Goal: Feedback & Contribution: Submit feedback/report problem

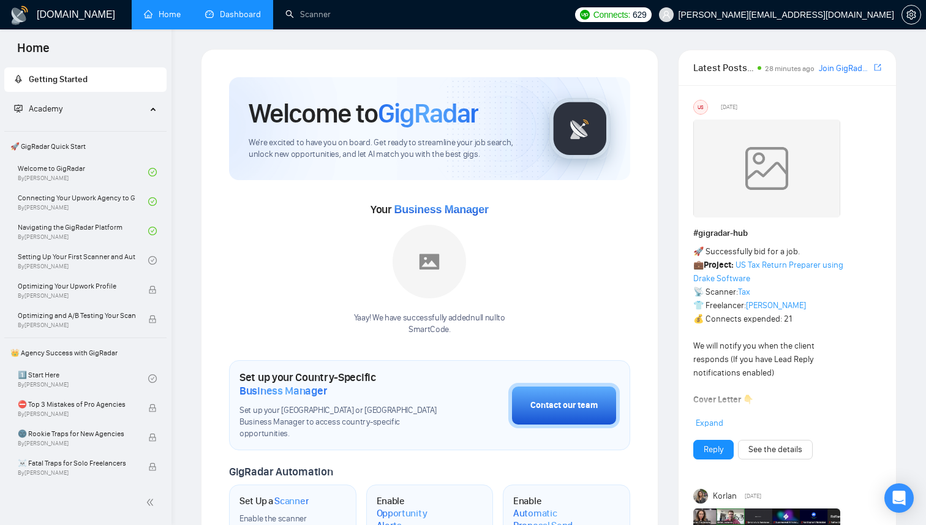
click at [261, 20] on link "Dashboard" at bounding box center [233, 14] width 56 height 10
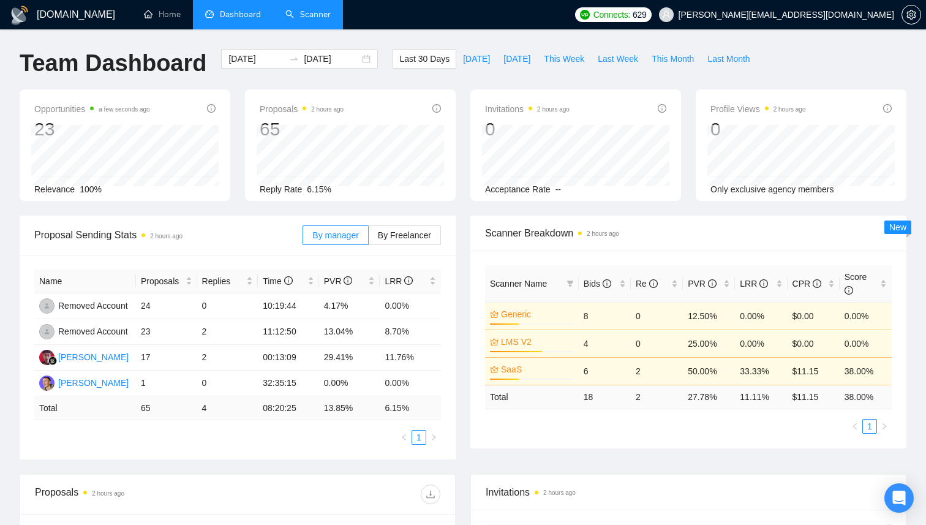
click at [295, 9] on link "Scanner" at bounding box center [307, 14] width 45 height 10
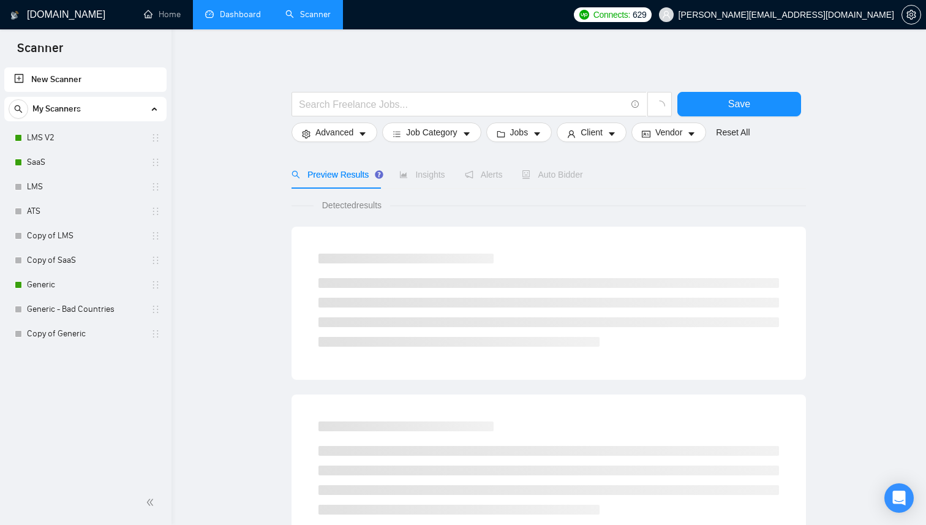
click at [563, 179] on div "Auto Bidder" at bounding box center [552, 174] width 61 height 13
click at [65, 291] on link "Generic" at bounding box center [85, 284] width 116 height 24
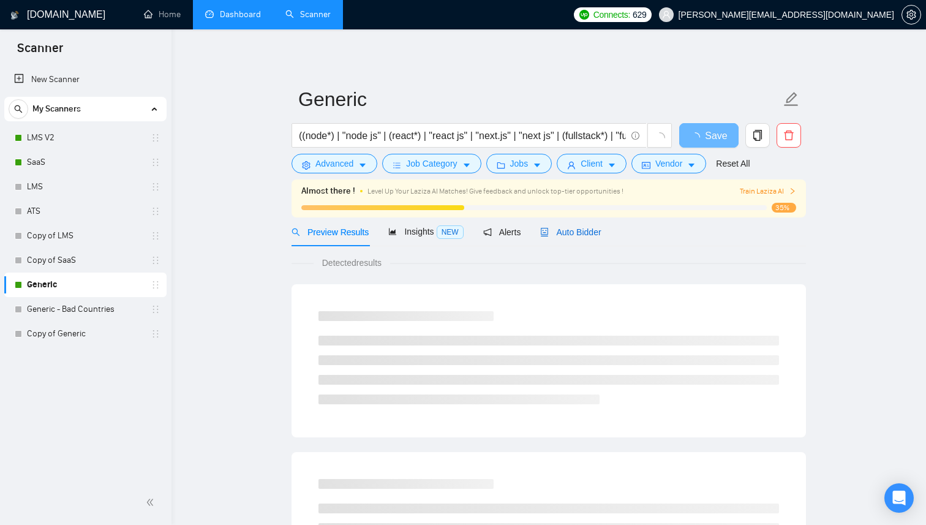
click at [593, 233] on span "Auto Bidder" at bounding box center [570, 232] width 61 height 10
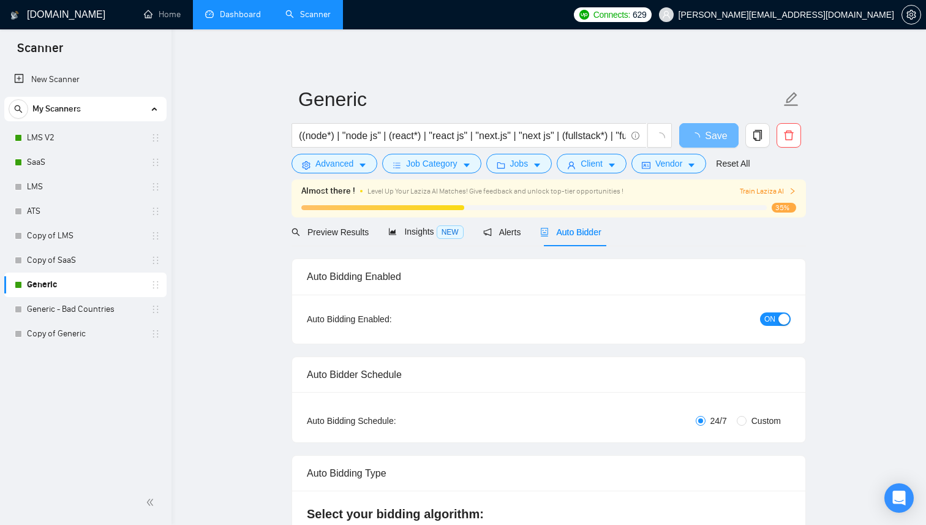
checkbox input "true"
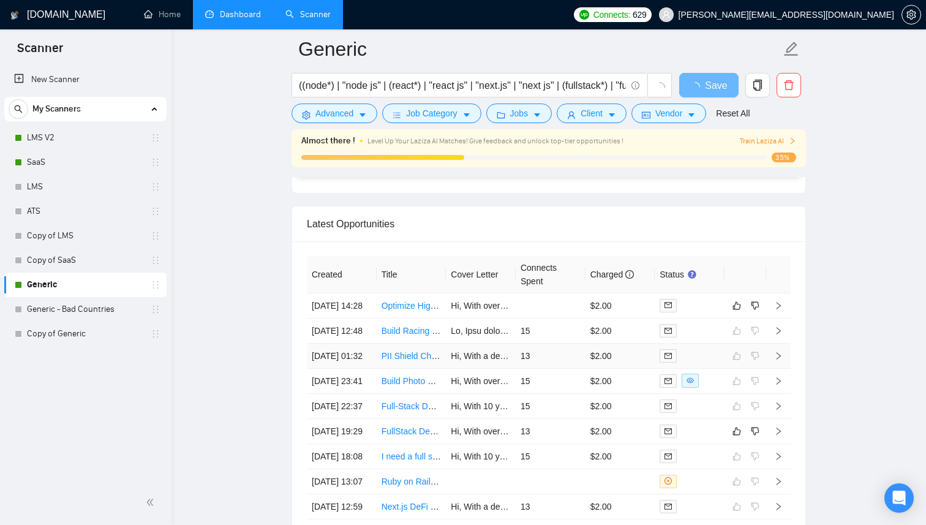
scroll to position [2966, 0]
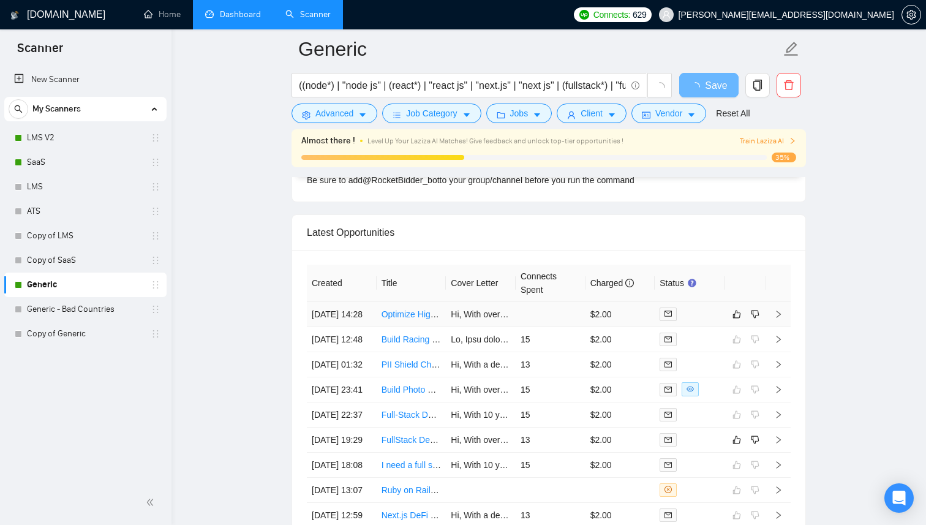
click at [368, 324] on td "[DATE] 14:28" at bounding box center [342, 314] width 70 height 25
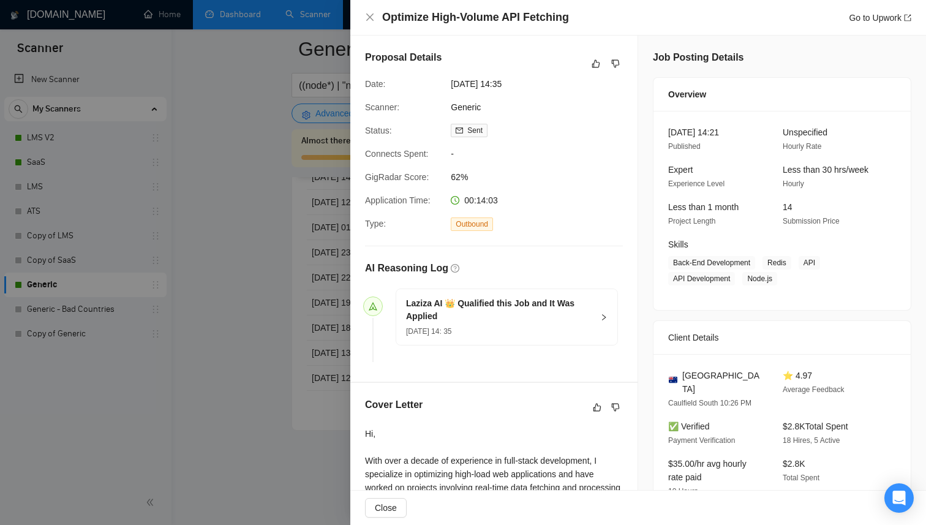
click at [243, 168] on div at bounding box center [463, 262] width 926 height 525
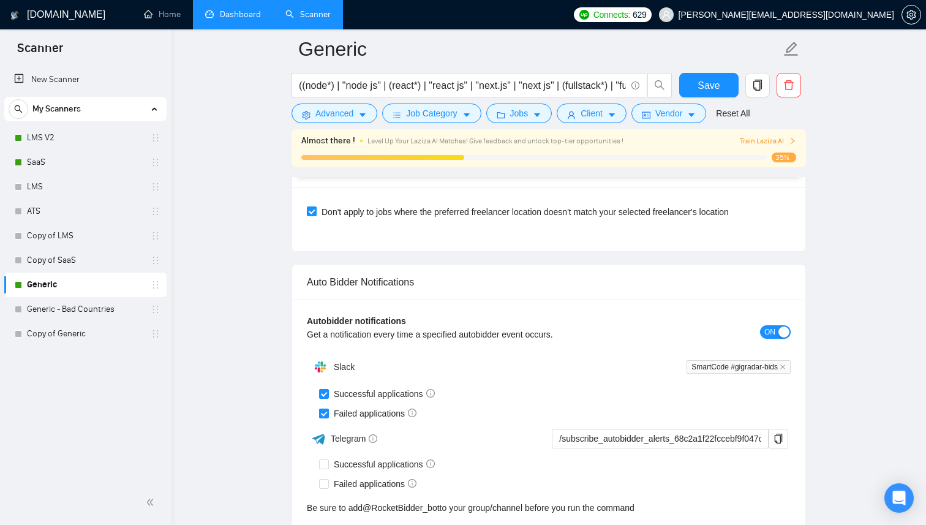
scroll to position [3145, 0]
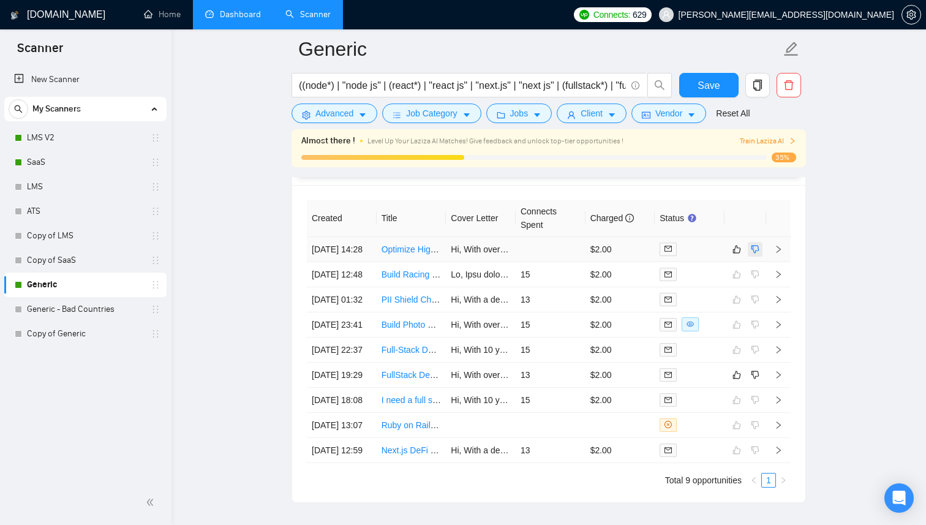
click at [754, 253] on icon "dislike" at bounding box center [755, 249] width 8 height 8
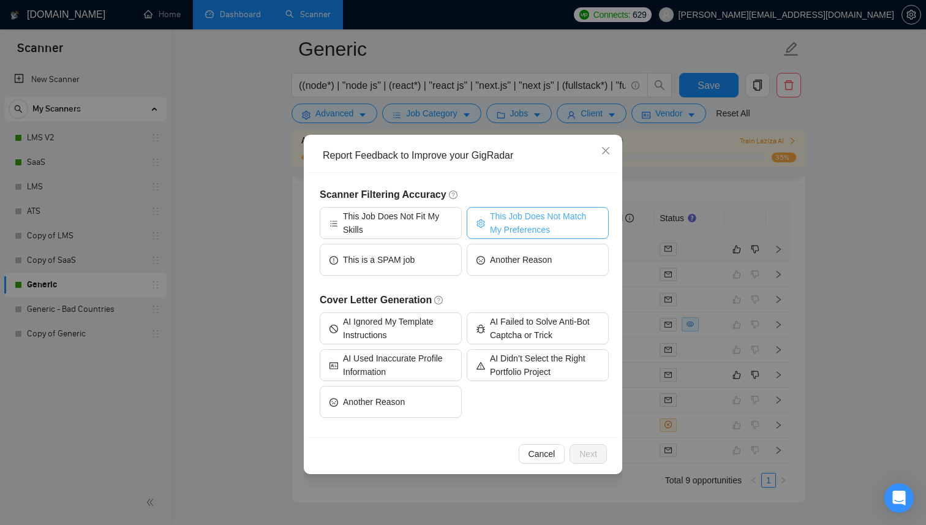
click at [496, 228] on span "This Job Does Not Match My Preferences" at bounding box center [544, 222] width 109 height 27
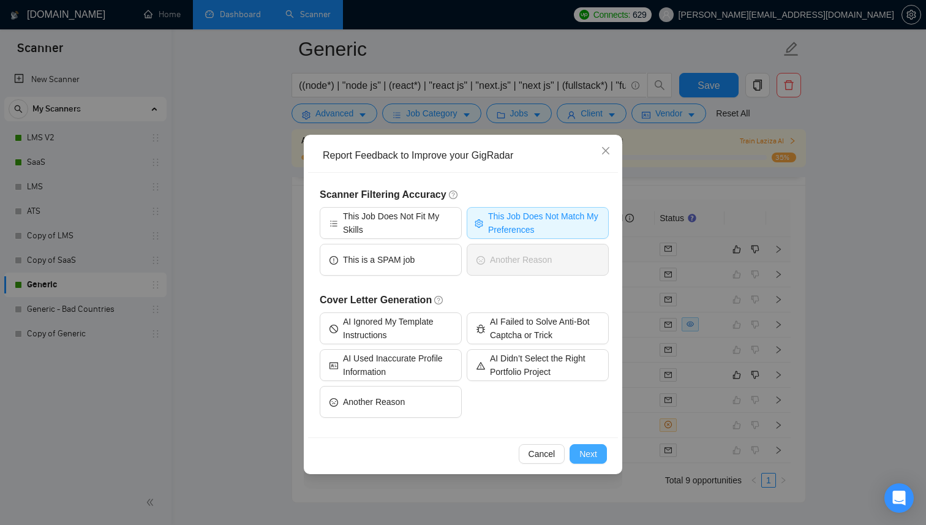
click at [579, 460] on span "Next" at bounding box center [588, 453] width 18 height 13
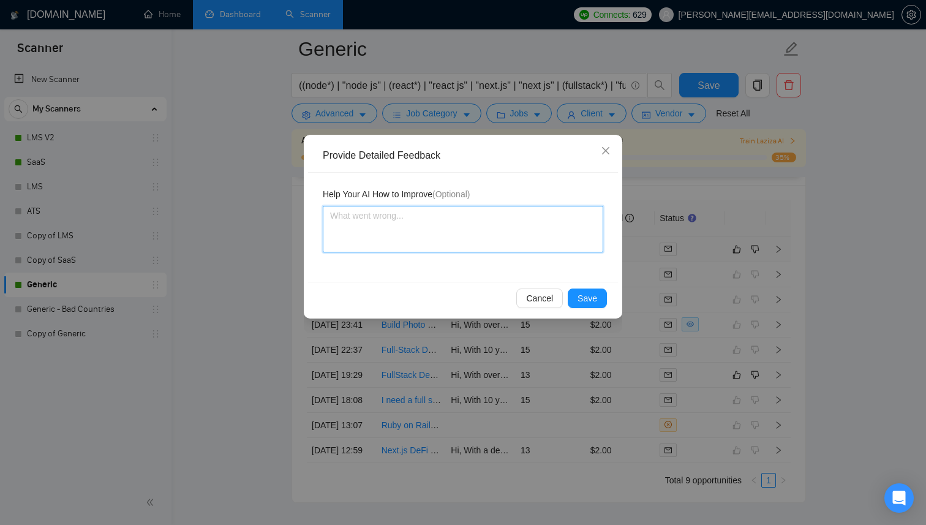
click at [416, 241] on textarea at bounding box center [463, 229] width 280 height 47
type textarea "D"
type textarea "Do"
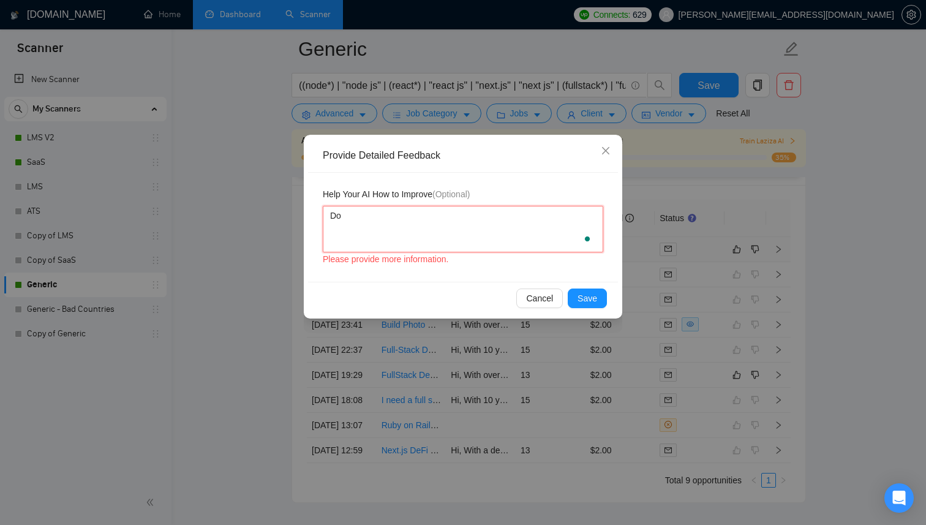
type textarea "Don"
type textarea "Don'"
type textarea "Don't"
type textarea "Don't b"
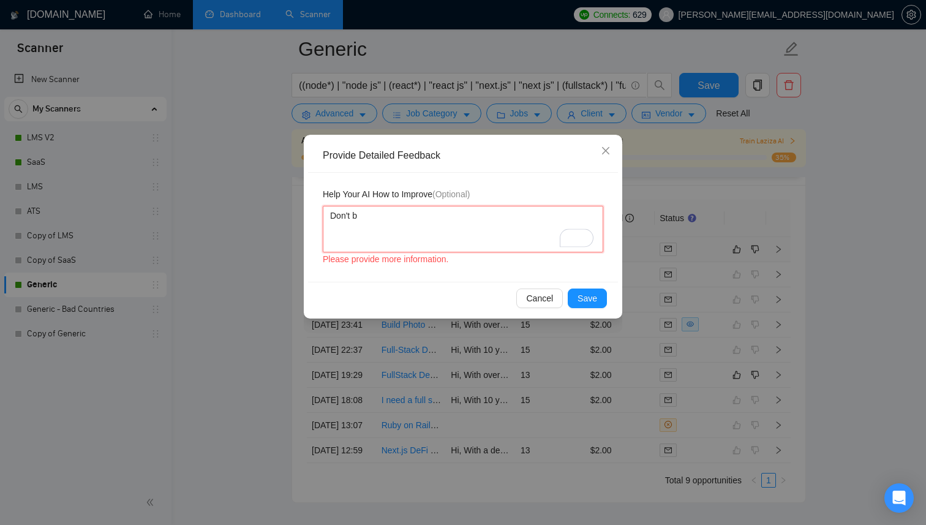
type textarea "Don't bi"
type textarea "Don't bid"
type textarea "Don't bid f"
type textarea "Don't bid fo"
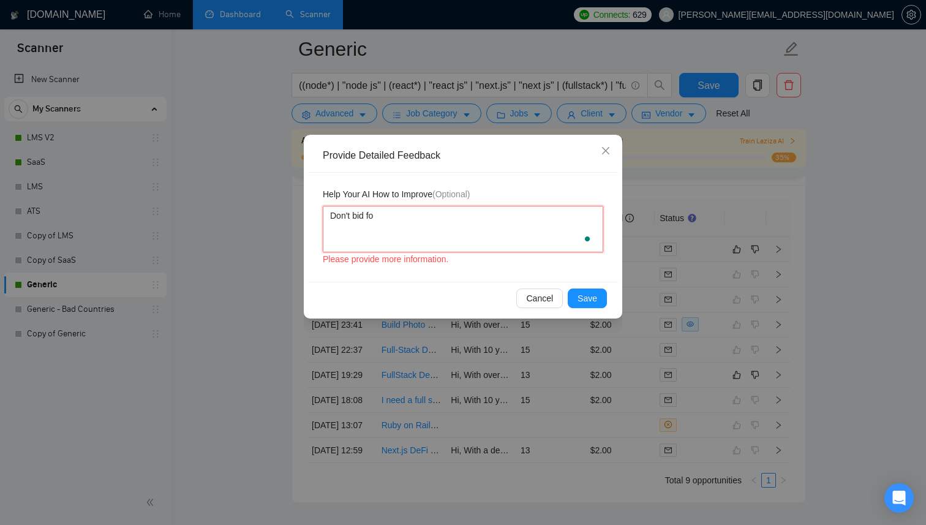
type textarea "Don't bid for"
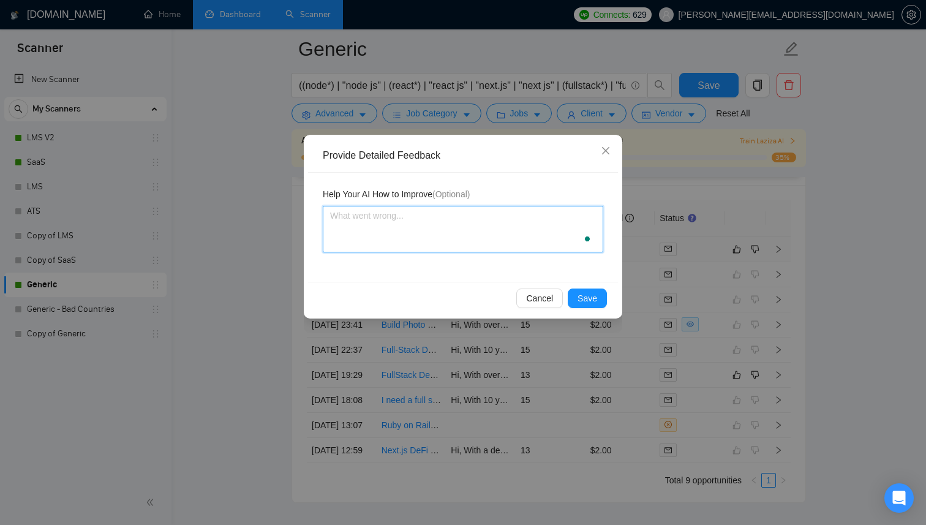
type textarea "D"
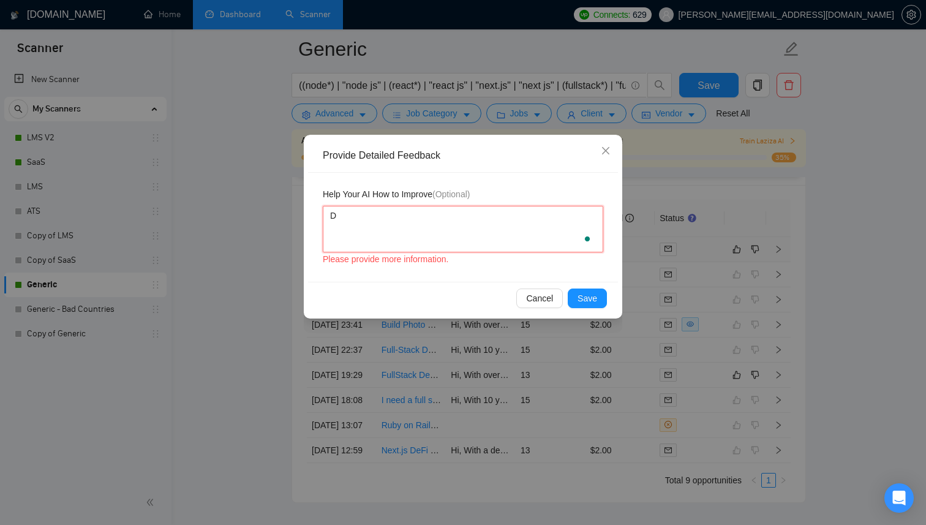
type textarea "Do"
type textarea "Don"
type textarea "Don'"
type textarea "Don't"
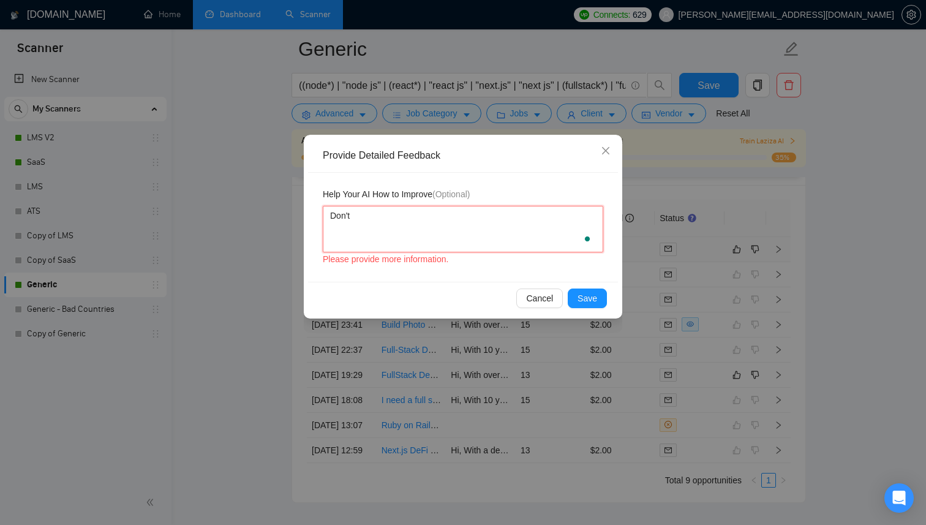
type textarea "Don't b"
type textarea "Don't bi"
type textarea "Don't bid"
type textarea "Don't bid f"
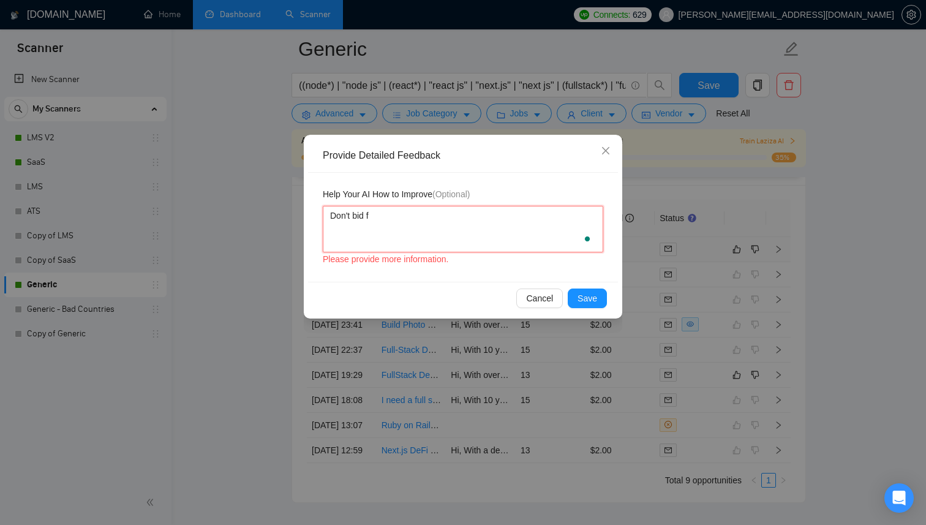
type textarea "Don't bid fo"
type textarea "Don't bid for"
type textarea "Don't bid for j"
type textarea "Don't bid for [PERSON_NAME]"
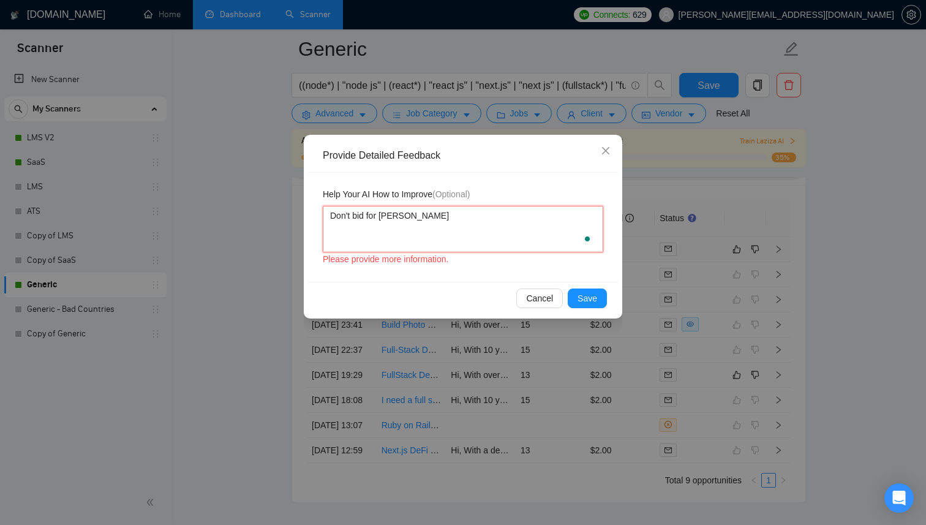
type textarea "Don't bid for job"
type textarea "Don't bid for jobs"
type textarea "Don't bid for jobs t"
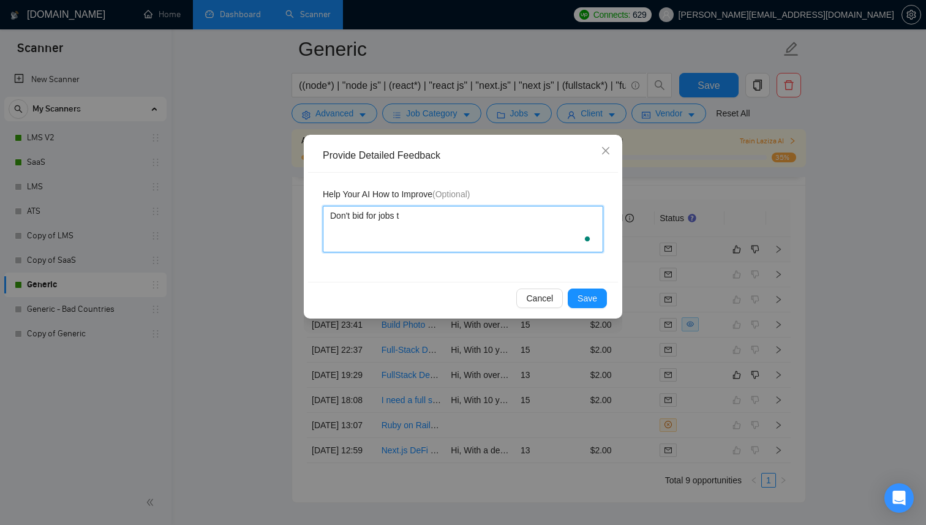
type textarea "Don't bid for jobs th"
type textarea "Don't bid for jobs tha"
type textarea "Don't bid for jobs that"
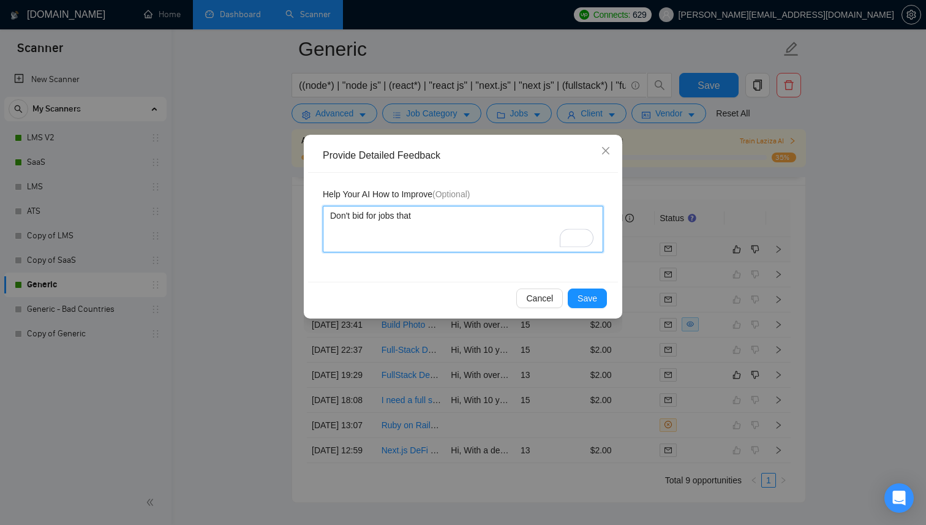
type textarea "Don't bid for jobs tha"
type textarea "Don't bid for jobs th"
type textarea "Don't bid for jobs t"
type textarea "Don't bid for jobs"
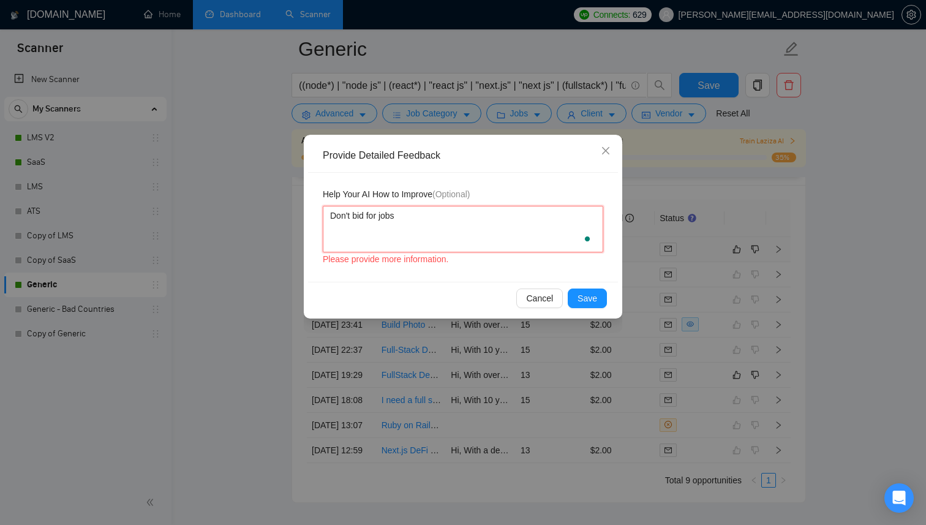
type textarea "Don't bid for jobs w"
type textarea "Don't bid for jobs wh"
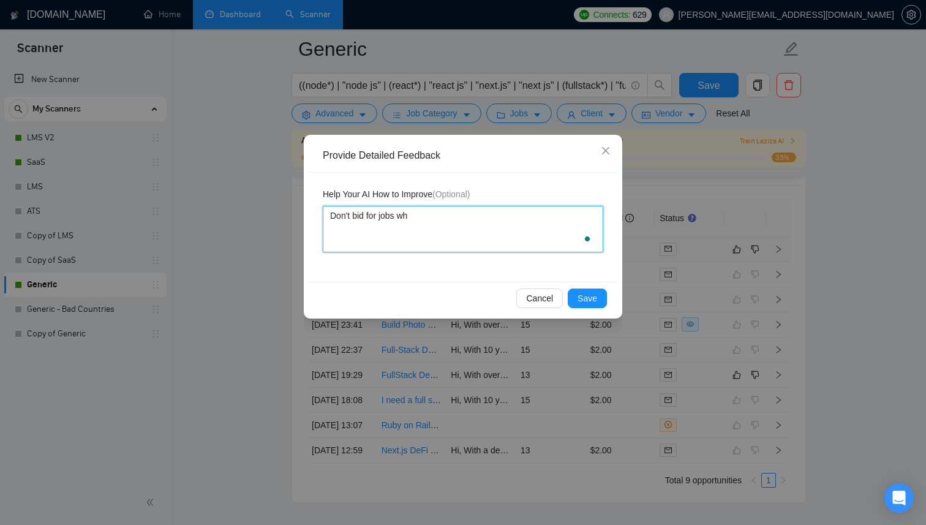
type textarea "Don't bid for jobs whe"
type textarea "Don't bid for jobs wher"
type textarea "Don't bid for jobs where"
type textarea "Don't bid for jobs where c"
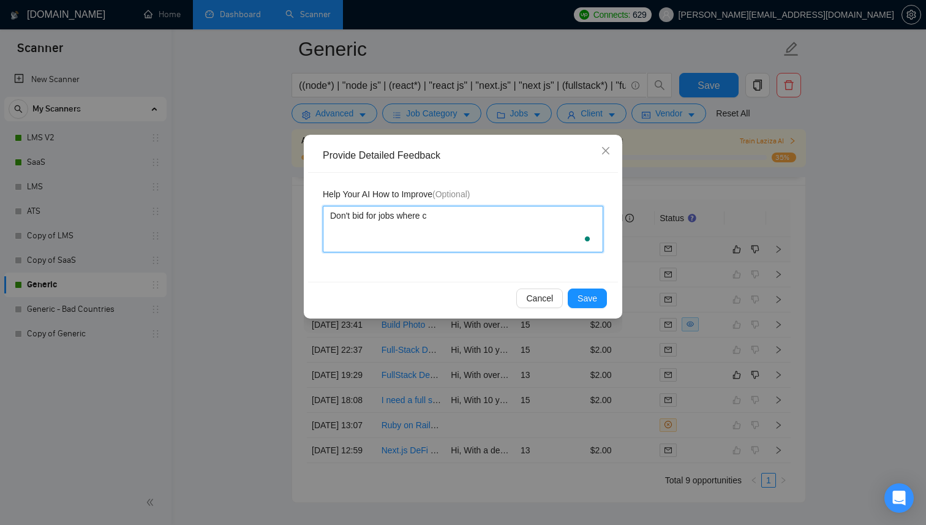
type textarea "Don't bid for jobs where cu"
type textarea "Don't bid for jobs where cus"
type textarea "Don't bid for jobs where custo"
type textarea "Don't bid for jobs where custom"
type textarea "Don't bid for jobs where custome"
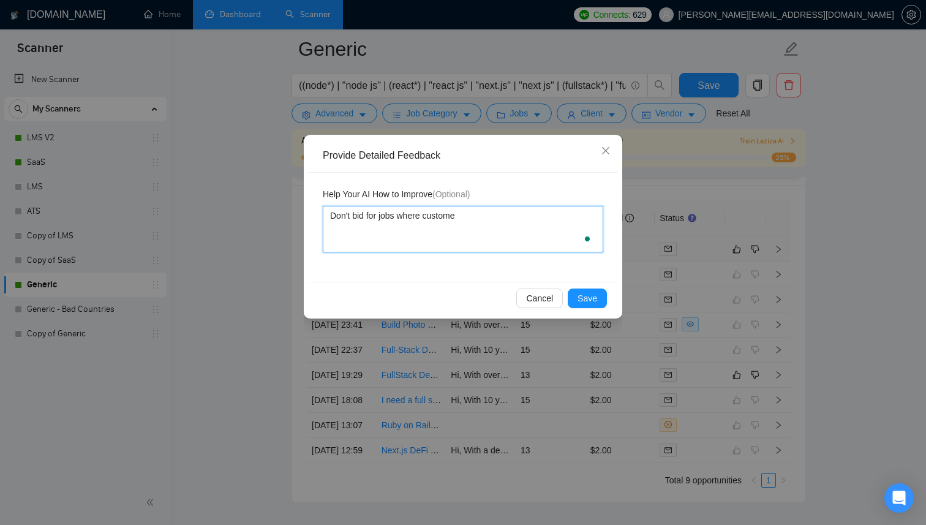
type textarea "Don't bid for jobs where customer"
type textarea "Don't bid for jobs where customer w"
type textarea "Don't bid for jobs where customer wa"
type textarea "Don't bid for jobs where customer wan"
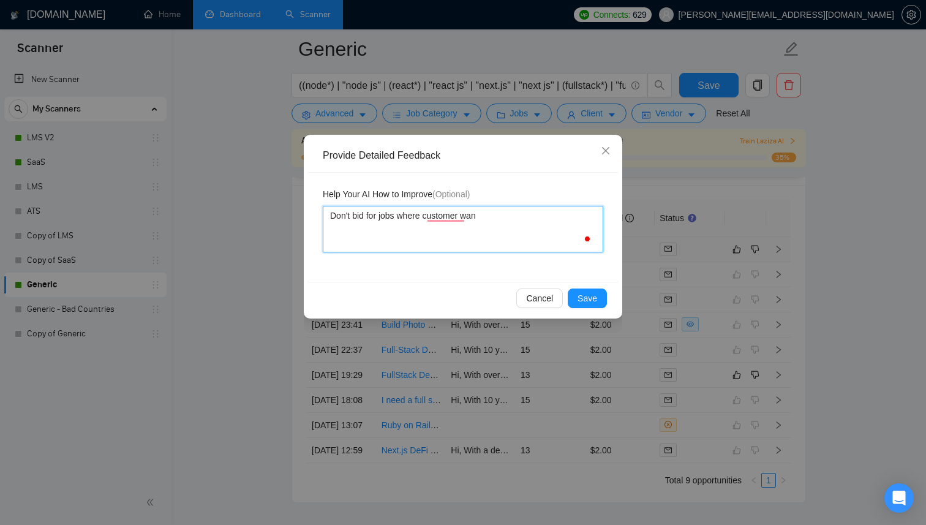
type textarea "Don't bid for jobs where customer want"
type textarea "Don't bid for jobs where customer wan"
type textarea "Don't bid for jobs where customer wa"
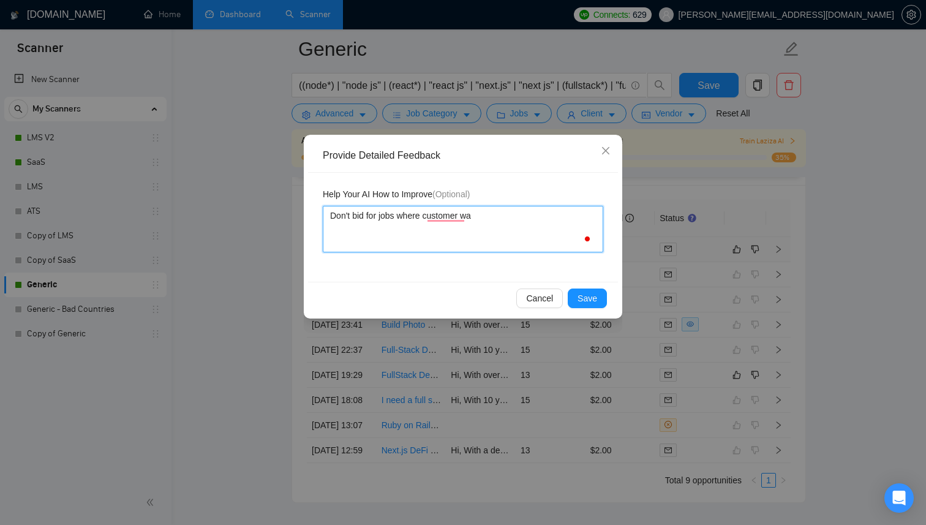
type textarea "Don't bid for jobs where customer w"
type textarea "Don't bid for jobs where customer"
type textarea "Don't bid for jobs where customer w"
type textarea "Don't bid for jobs where customer wa"
type textarea "Don't bid for jobs where customer wan"
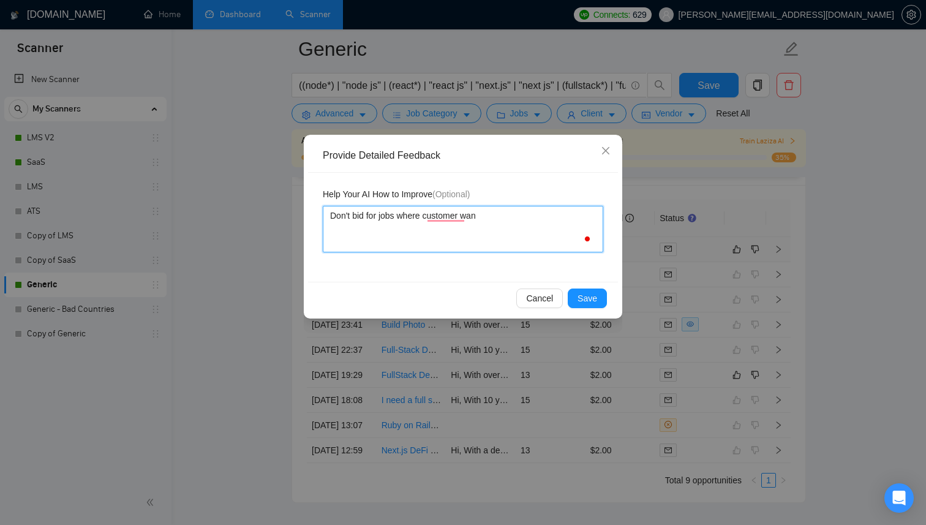
type textarea "Don't bid for jobs where customer want"
type textarea "Don't bid for jobs where customer want'"
type textarea "Don't bid for jobs where customer want's"
type textarea "Don't bid for jobs where customer want's t"
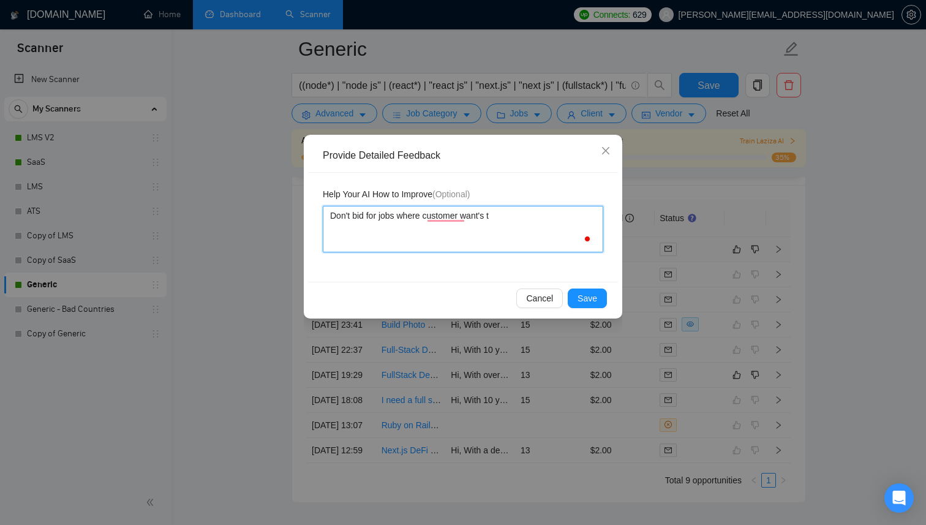
type textarea "Don't bid for jobs where customer want's to"
type textarea "Don't bid for jobs where customer want's to w"
type textarea "Don't bid for jobs where customer want's to"
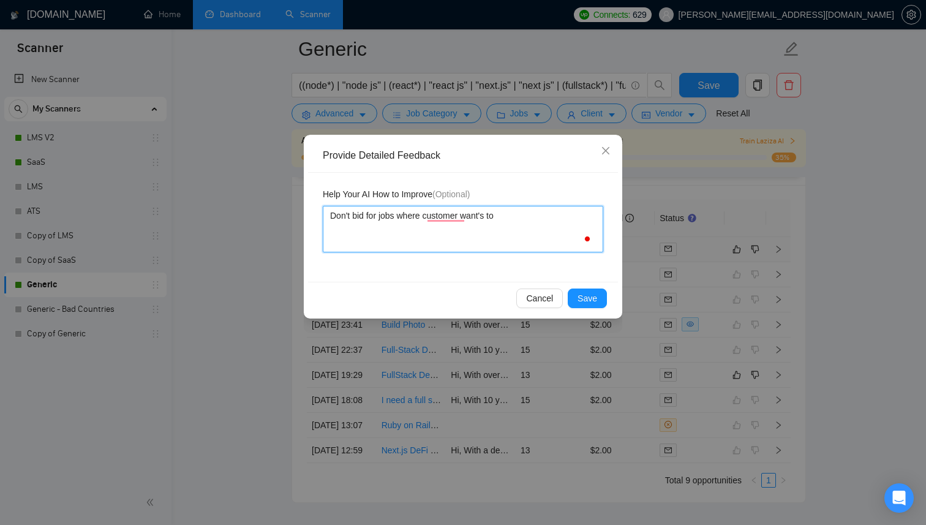
type textarea "Don't bid for jobs where customer want's t"
type textarea "Don't bid for jobs where customer want's"
type textarea "Don't bid for jobs where customer want'"
type textarea "Don't bid for jobs where customer want"
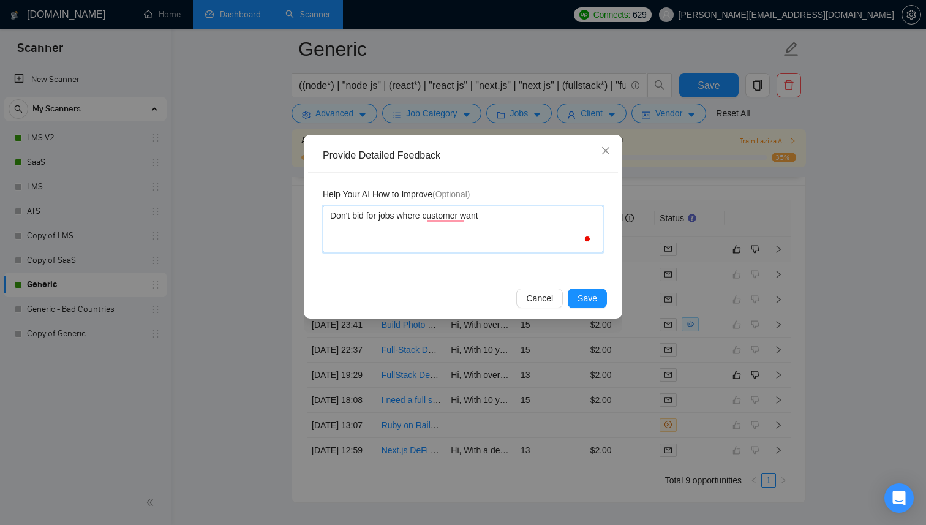
type textarea "Don't bid for jobs where customer wan"
type textarea "Don't bid for jobs where customer wa"
type textarea "Don't bid for jobs where customer w"
type textarea "Don't bid for jobs where customer"
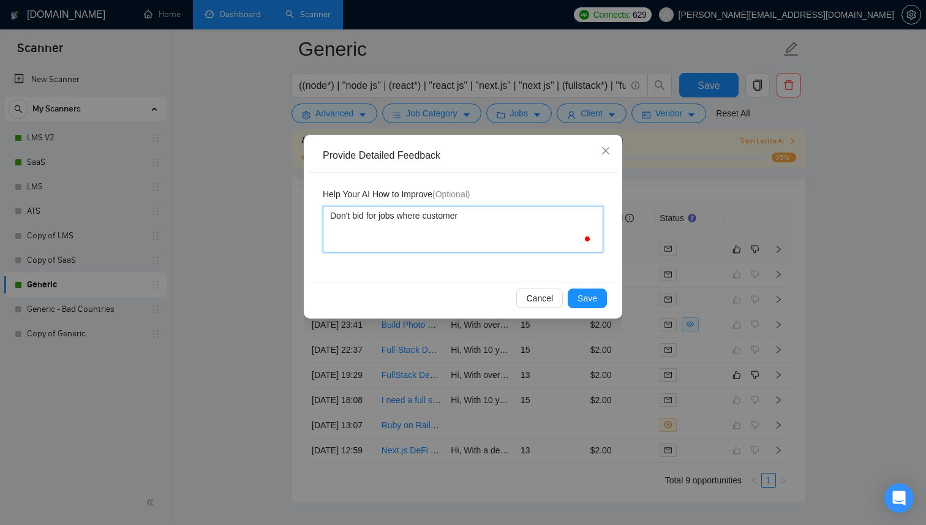
type textarea "Don't bid for jobs where customer a"
type textarea "Don't bid for jobs where customer al"
type textarea "Don't bid for jobs where customer alr"
type textarea "Don't bid for jobs where customer alre"
type textarea "Don't bid for jobs where customer alrea"
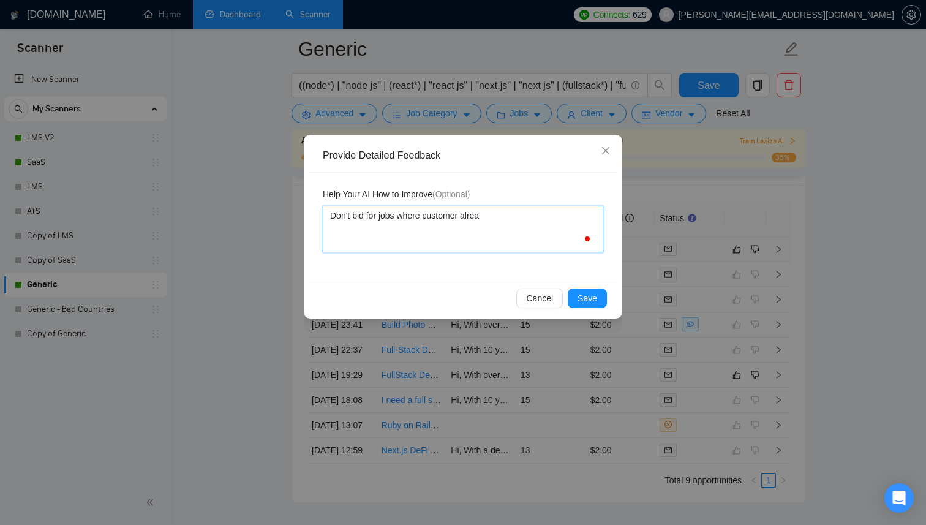
type textarea "Don't bid for jobs where customer alread"
type textarea "Don't bid for jobs where customer already"
click at [371, 242] on textarea "Don't bid for jobs where customer already has some codebase - and want's to opt…" at bounding box center [463, 229] width 280 height 47
click at [577, 214] on textarea "Don't bid for jobs where customer already has some codebase - and wants to opti…" at bounding box center [463, 229] width 280 height 47
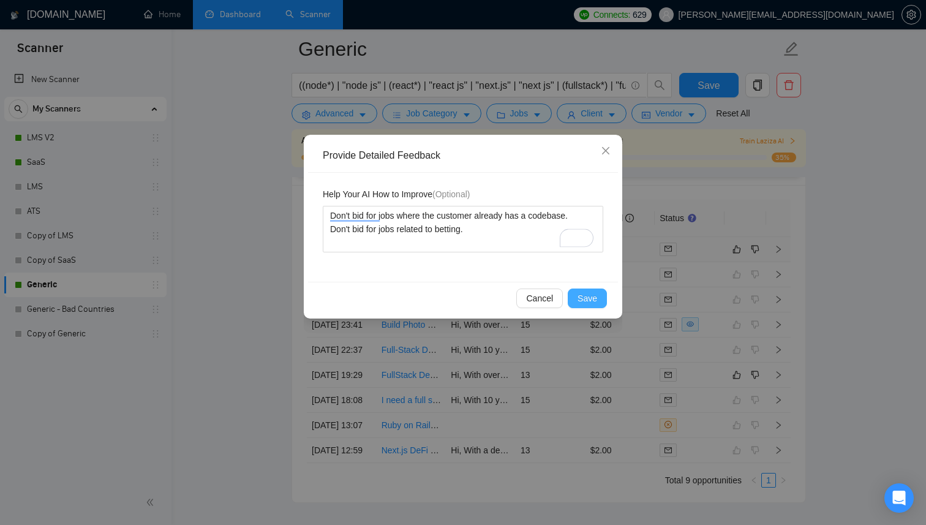
click at [588, 299] on span "Save" at bounding box center [587, 297] width 20 height 13
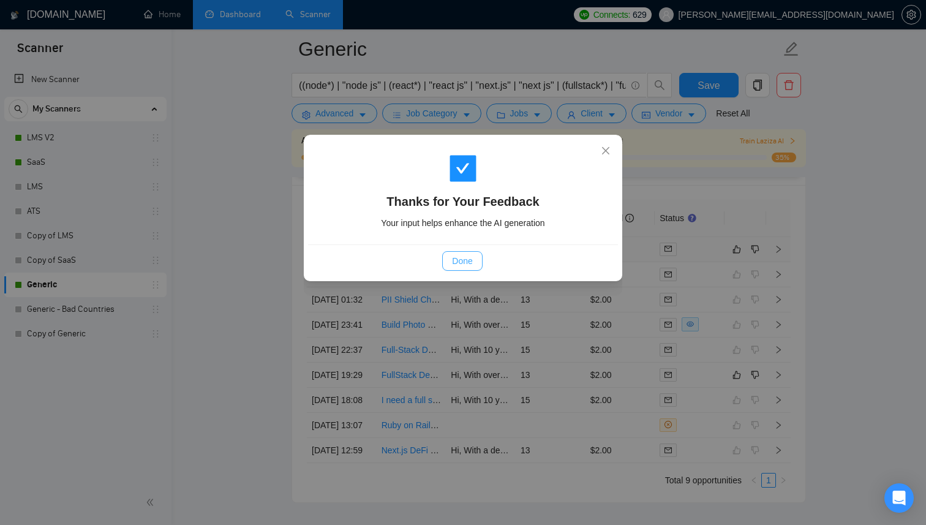
click at [477, 254] on button "Done" at bounding box center [462, 261] width 40 height 20
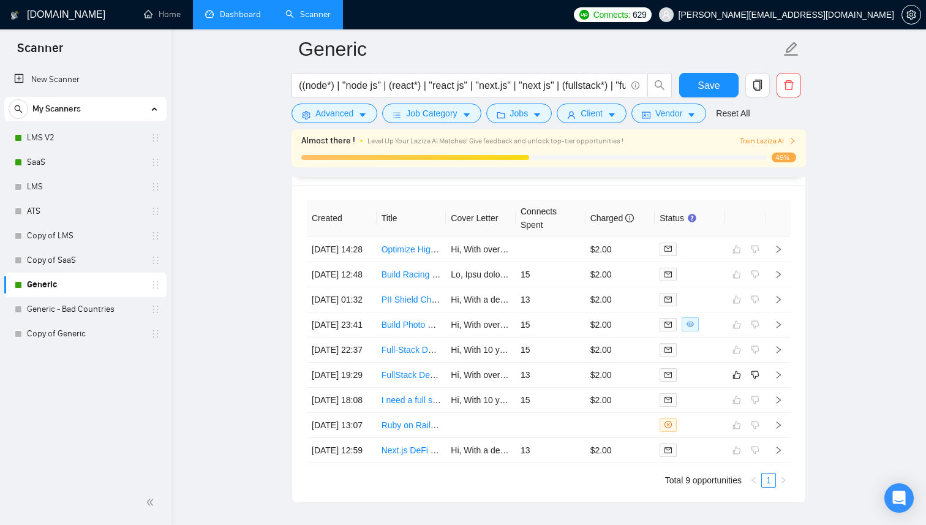
click at [747, 142] on span "Train Laziza AI" at bounding box center [767, 141] width 56 height 12
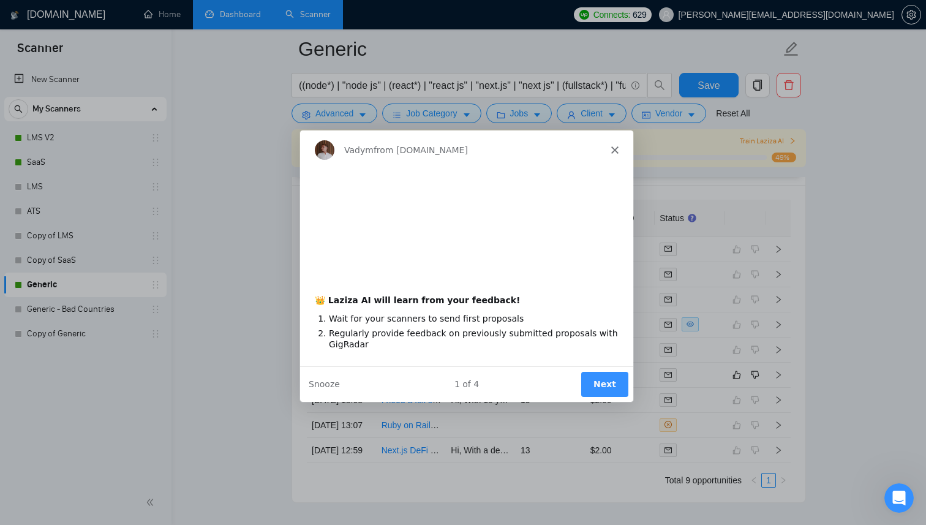
scroll to position [0, 0]
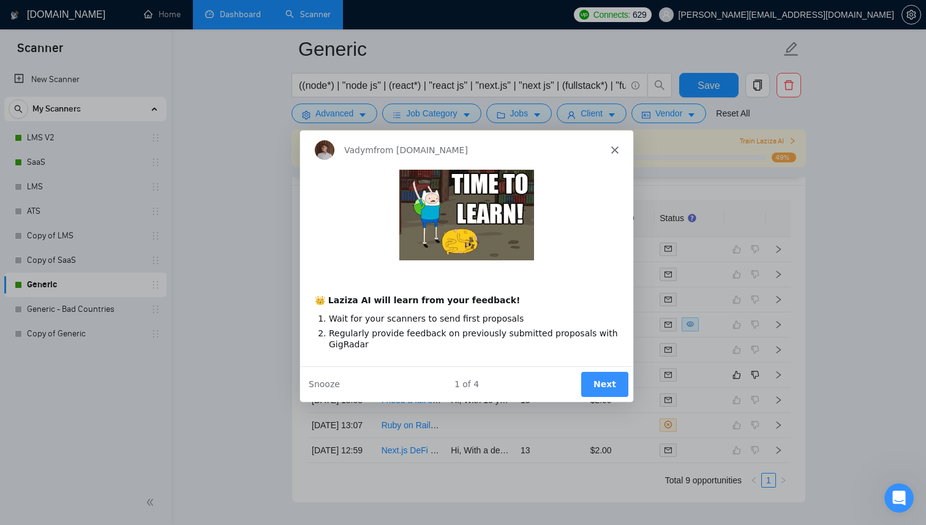
click at [599, 384] on button "Next" at bounding box center [603, 383] width 47 height 25
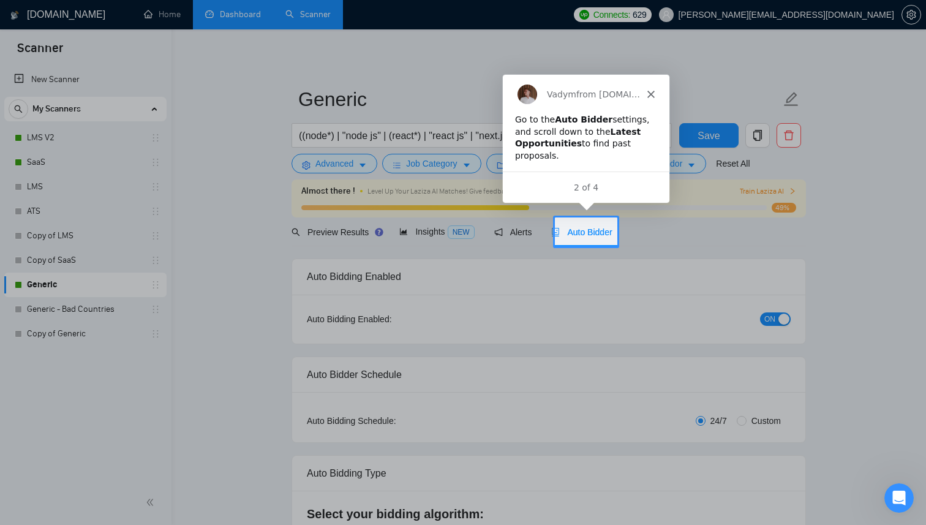
click at [653, 94] on div "Vadym from [DOMAIN_NAME]" at bounding box center [584, 92] width 166 height 39
click at [649, 94] on polygon "Close" at bounding box center [649, 92] width 7 height 7
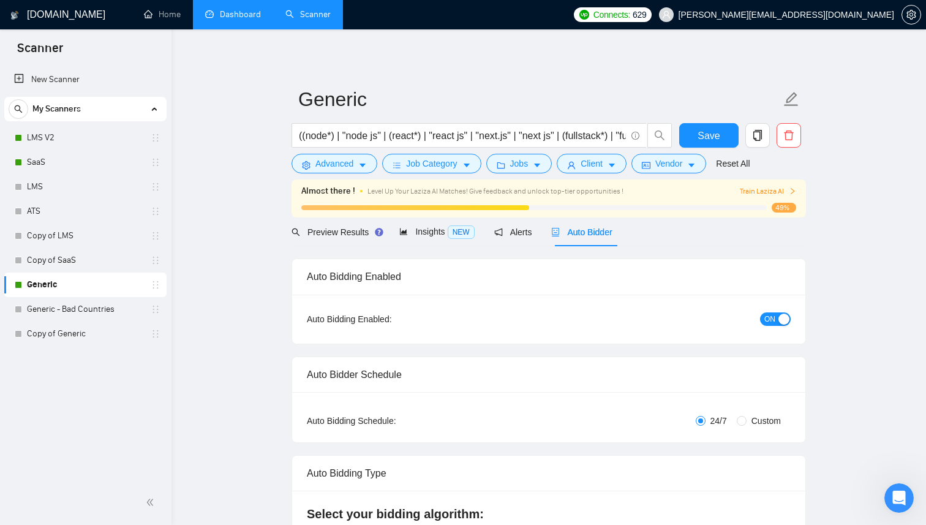
click at [244, 9] on link "Dashboard" at bounding box center [233, 14] width 56 height 10
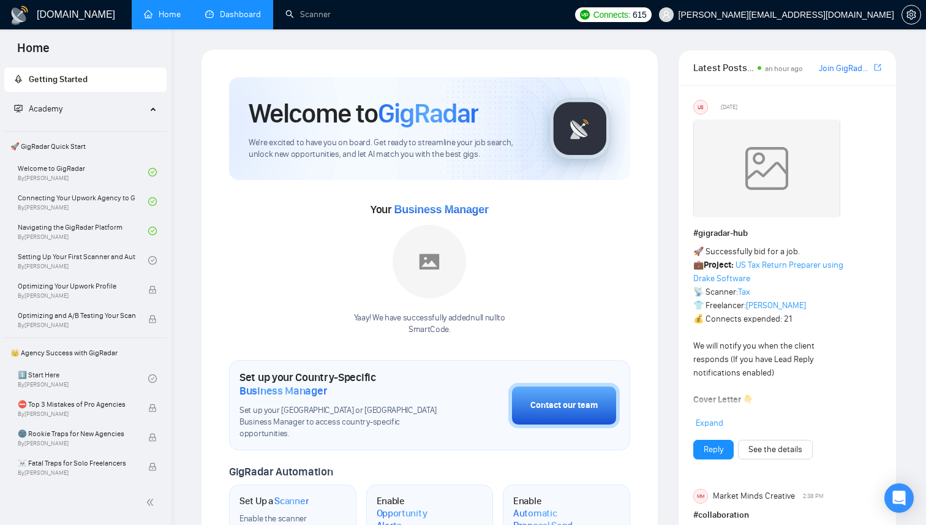
click at [222, 9] on link "Dashboard" at bounding box center [233, 14] width 56 height 10
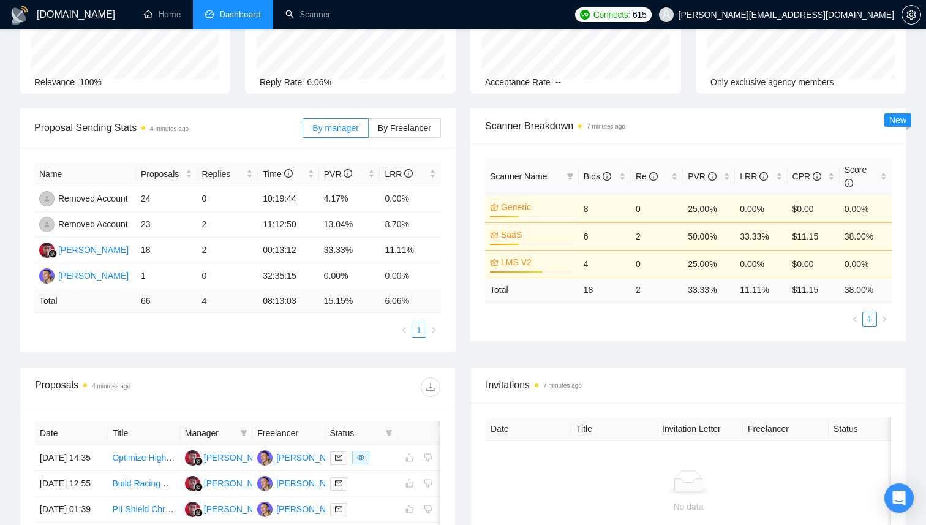
scroll to position [113, 0]
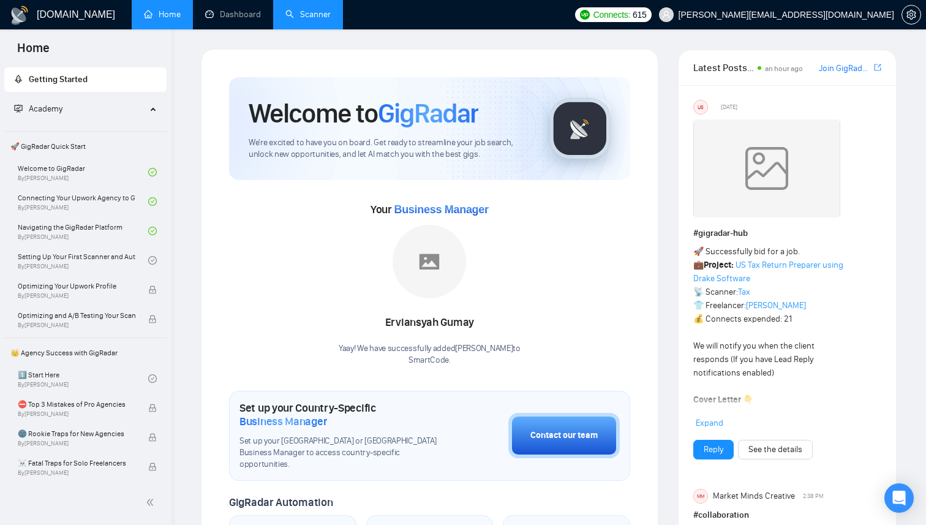
click at [316, 18] on link "Scanner" at bounding box center [307, 14] width 45 height 10
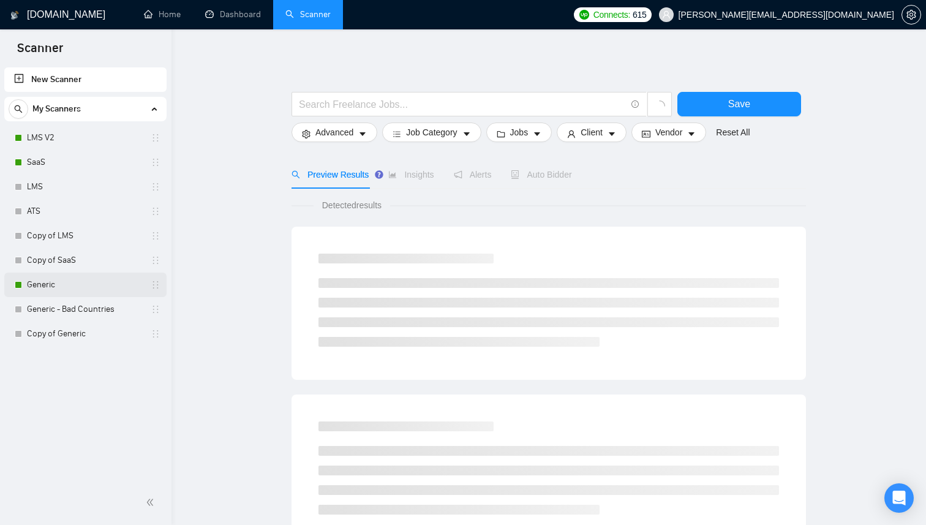
click at [81, 286] on link "Generic" at bounding box center [85, 284] width 116 height 24
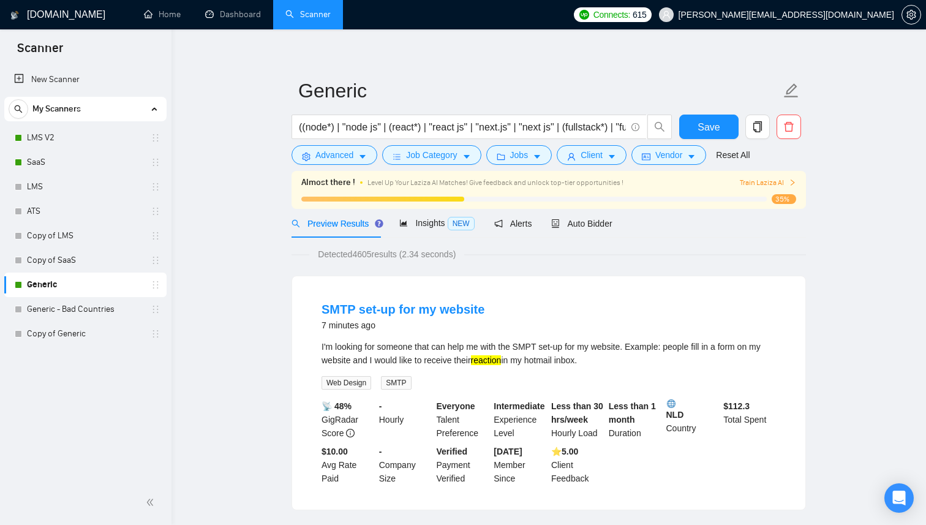
scroll to position [10, 0]
click at [598, 219] on span "Auto Bidder" at bounding box center [581, 222] width 61 height 10
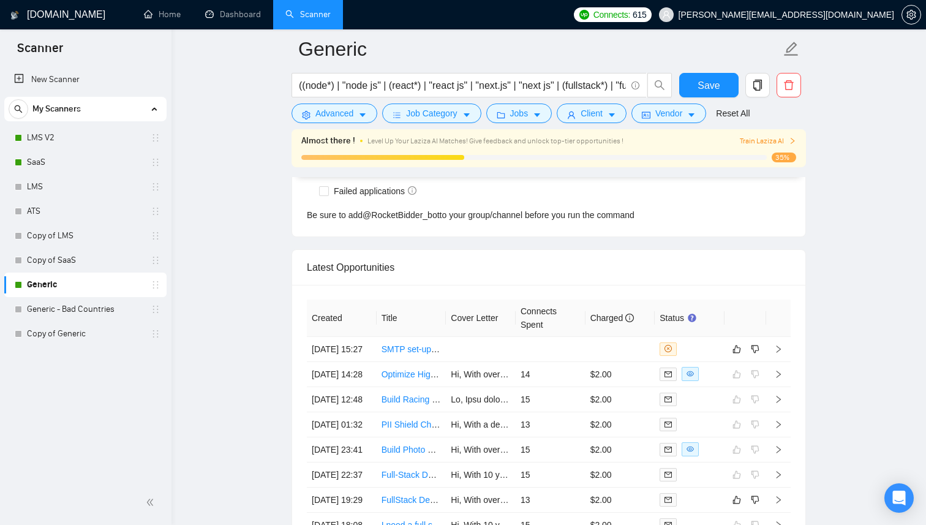
scroll to position [3080, 0]
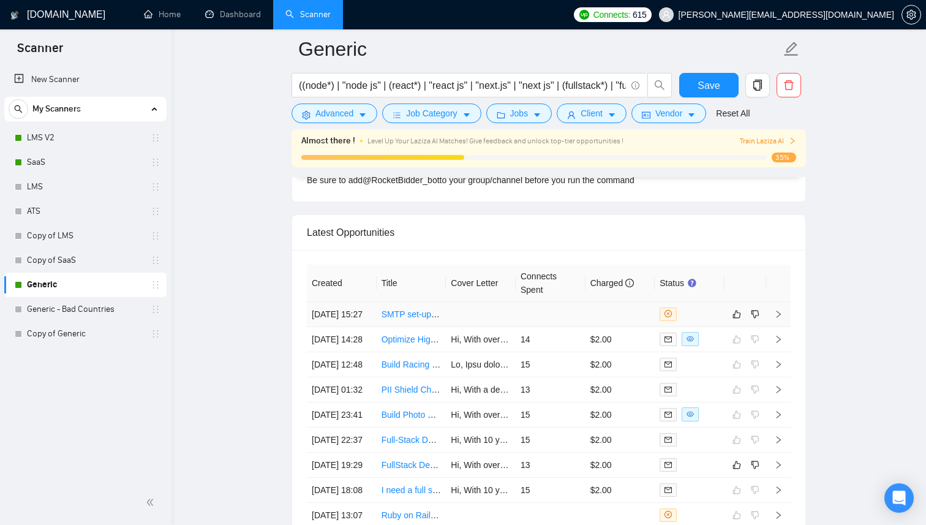
click at [559, 320] on td at bounding box center [550, 314] width 70 height 25
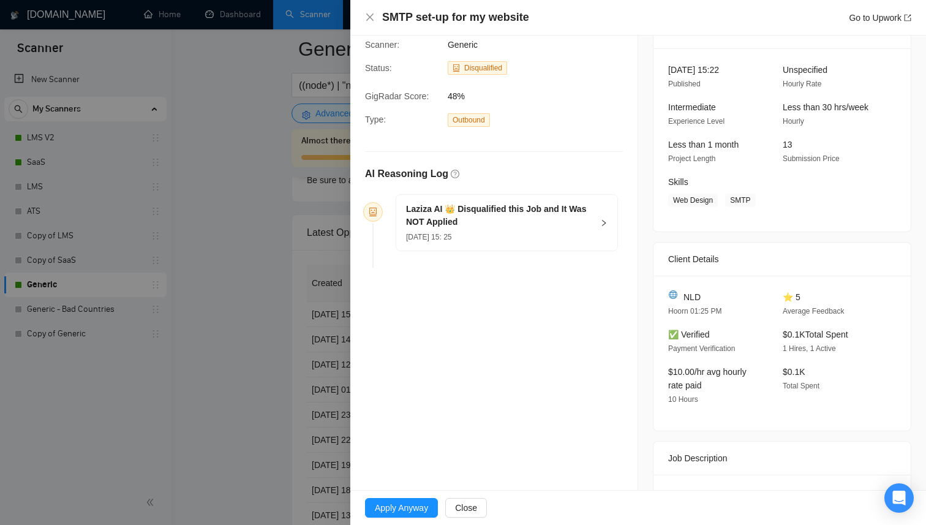
scroll to position [162, 0]
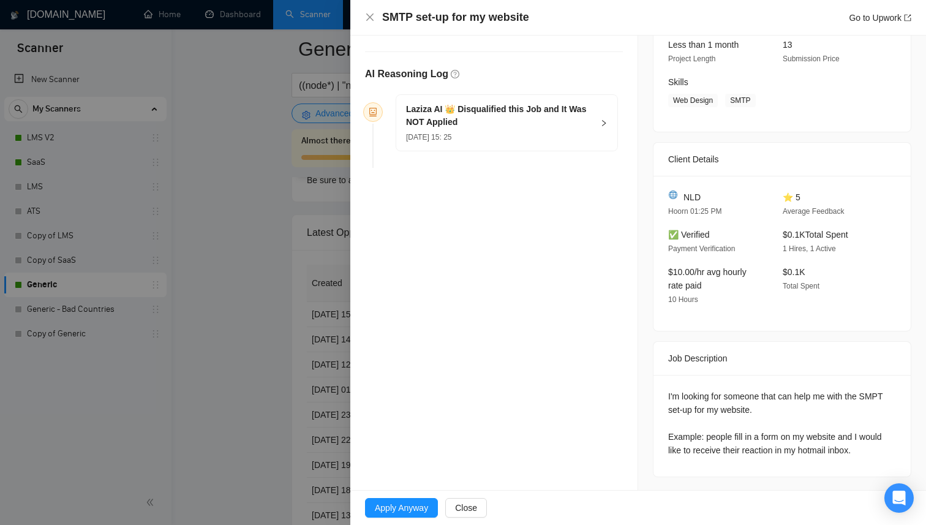
click at [252, 370] on div at bounding box center [463, 262] width 926 height 525
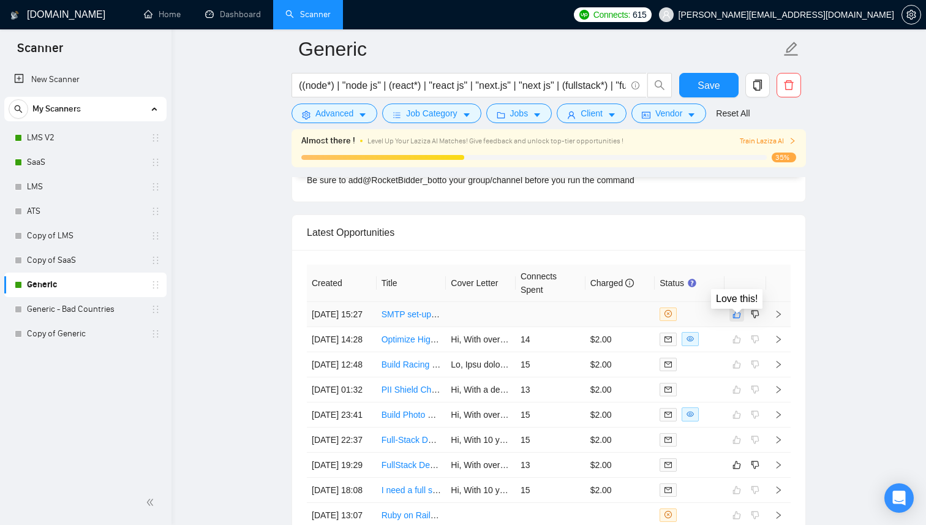
click at [737, 318] on icon "like" at bounding box center [736, 314] width 9 height 10
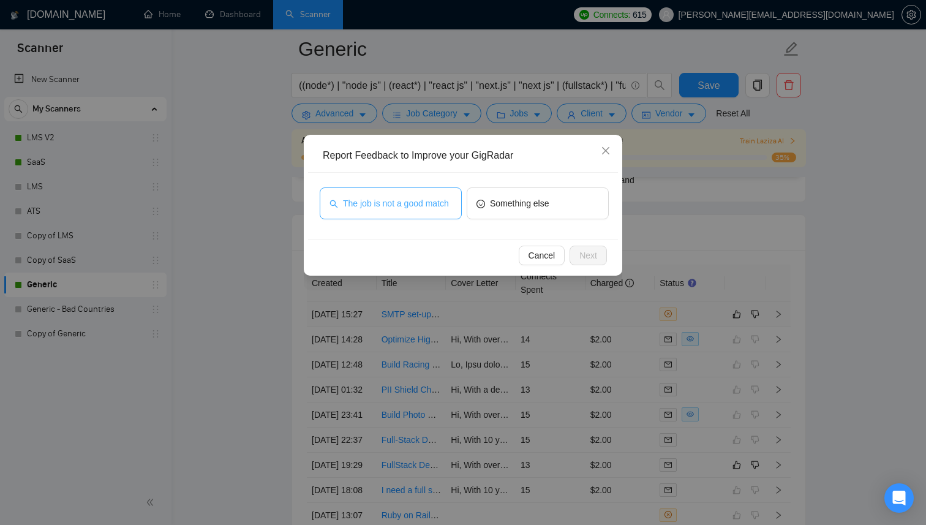
click at [432, 206] on span "The job is not a good match" at bounding box center [396, 202] width 106 height 13
click at [593, 255] on span "Next" at bounding box center [588, 255] width 18 height 13
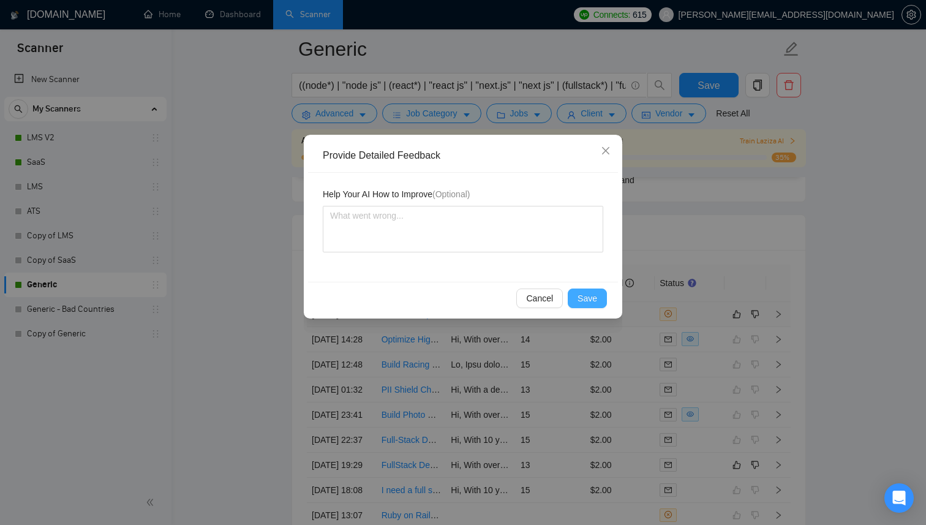
click at [592, 301] on span "Save" at bounding box center [587, 297] width 20 height 13
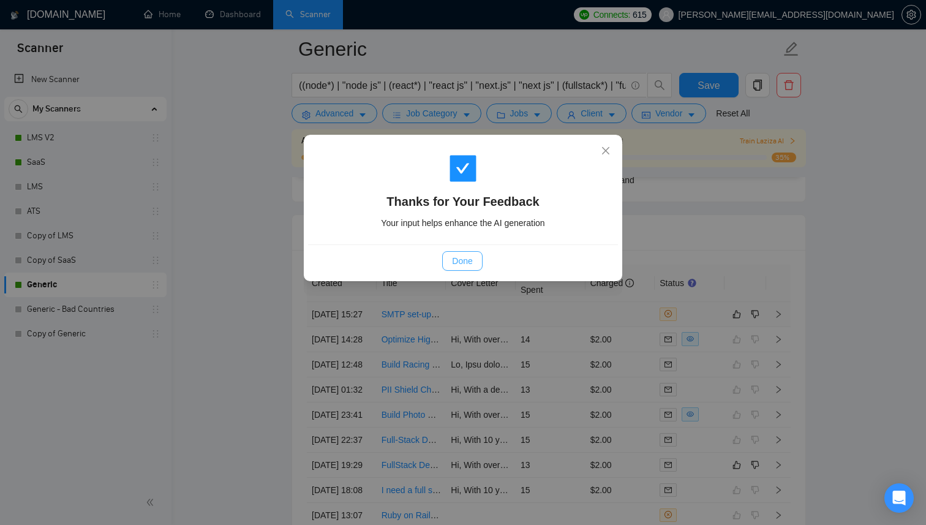
click at [465, 256] on span "Done" at bounding box center [462, 260] width 20 height 13
